Goal: Task Accomplishment & Management: Manage account settings

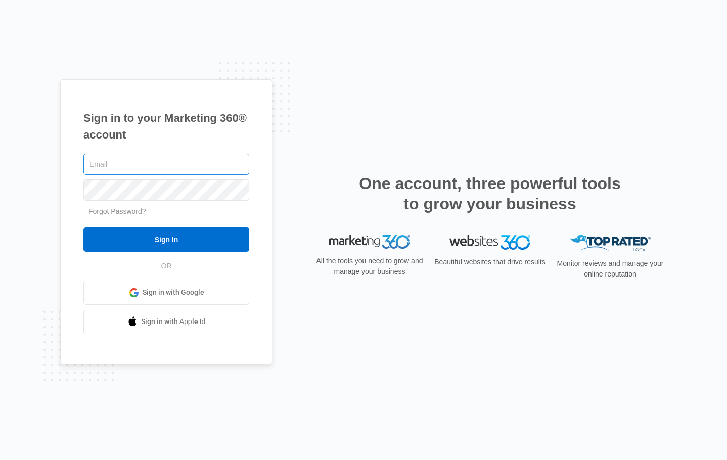
click at [122, 163] on input "text" at bounding box center [166, 164] width 166 height 21
type input "A"
type input "[EMAIL_ADDRESS][DOMAIN_NAME]"
click at [83, 227] on input "Sign In" at bounding box center [166, 239] width 166 height 24
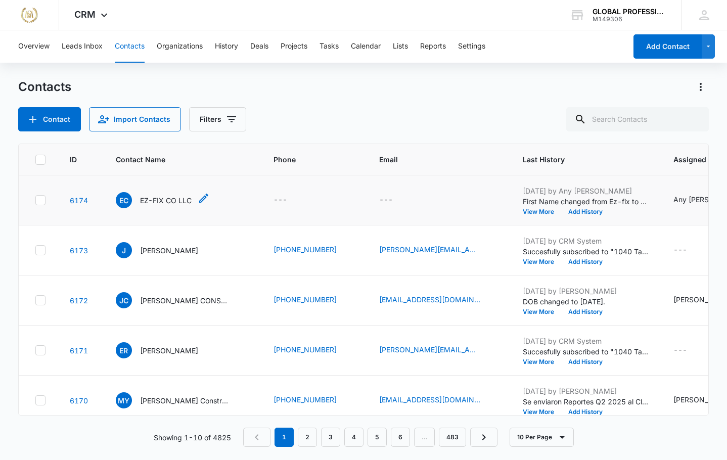
click at [163, 201] on p "EZ-FIX CO LLC" at bounding box center [166, 200] width 52 height 11
